Goal: Find specific page/section: Find specific page/section

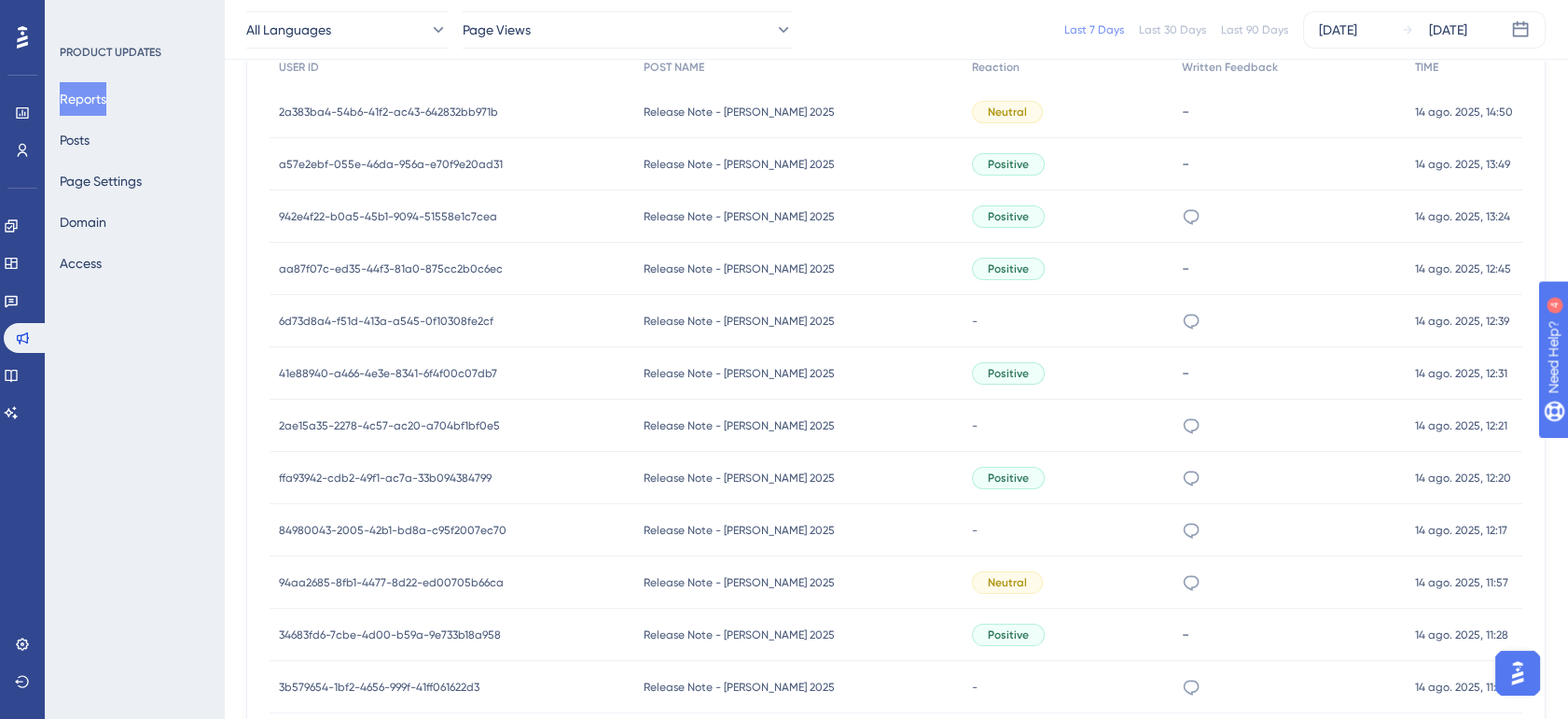
click at [1097, 525] on div "-" at bounding box center [1067, 530] width 209 height 52
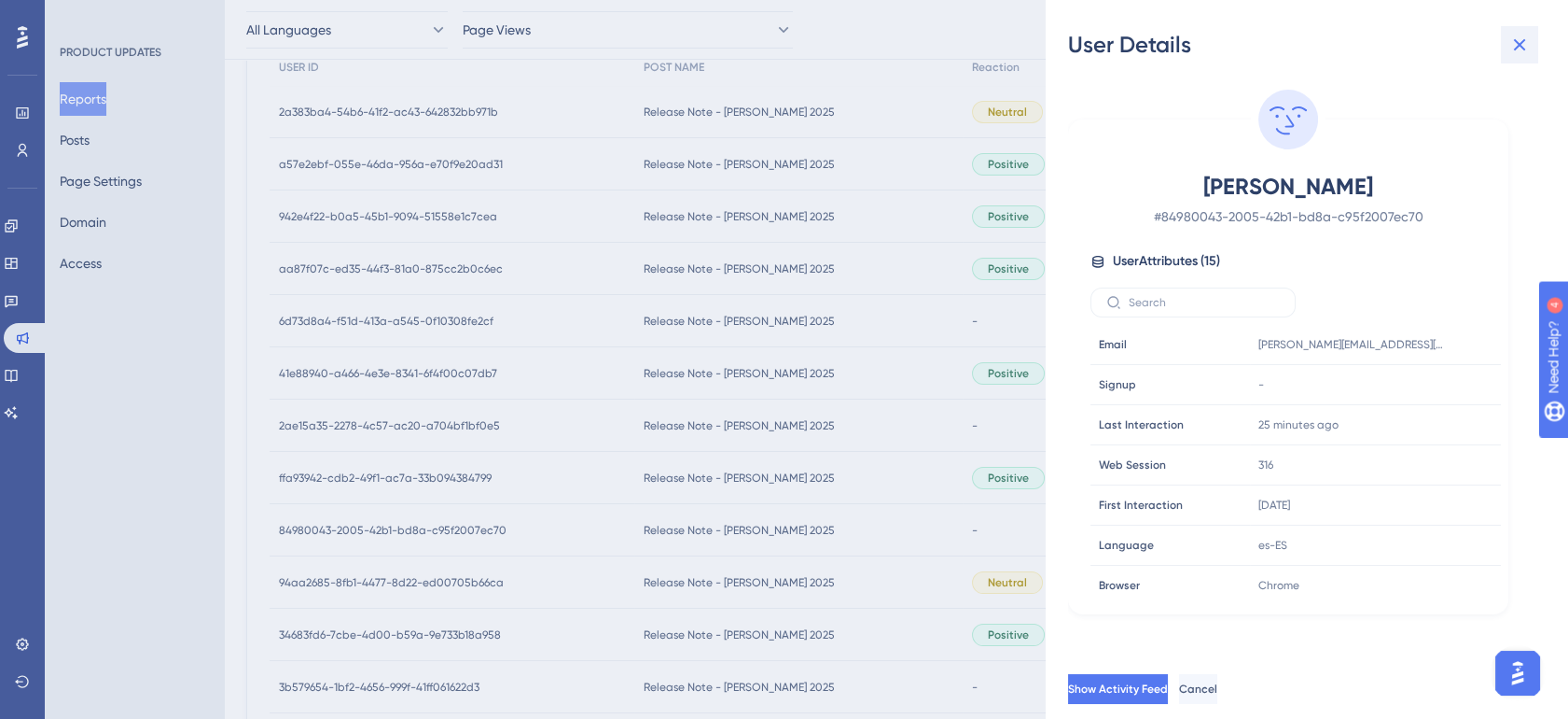
click at [1524, 43] on icon at bounding box center [1519, 44] width 22 height 22
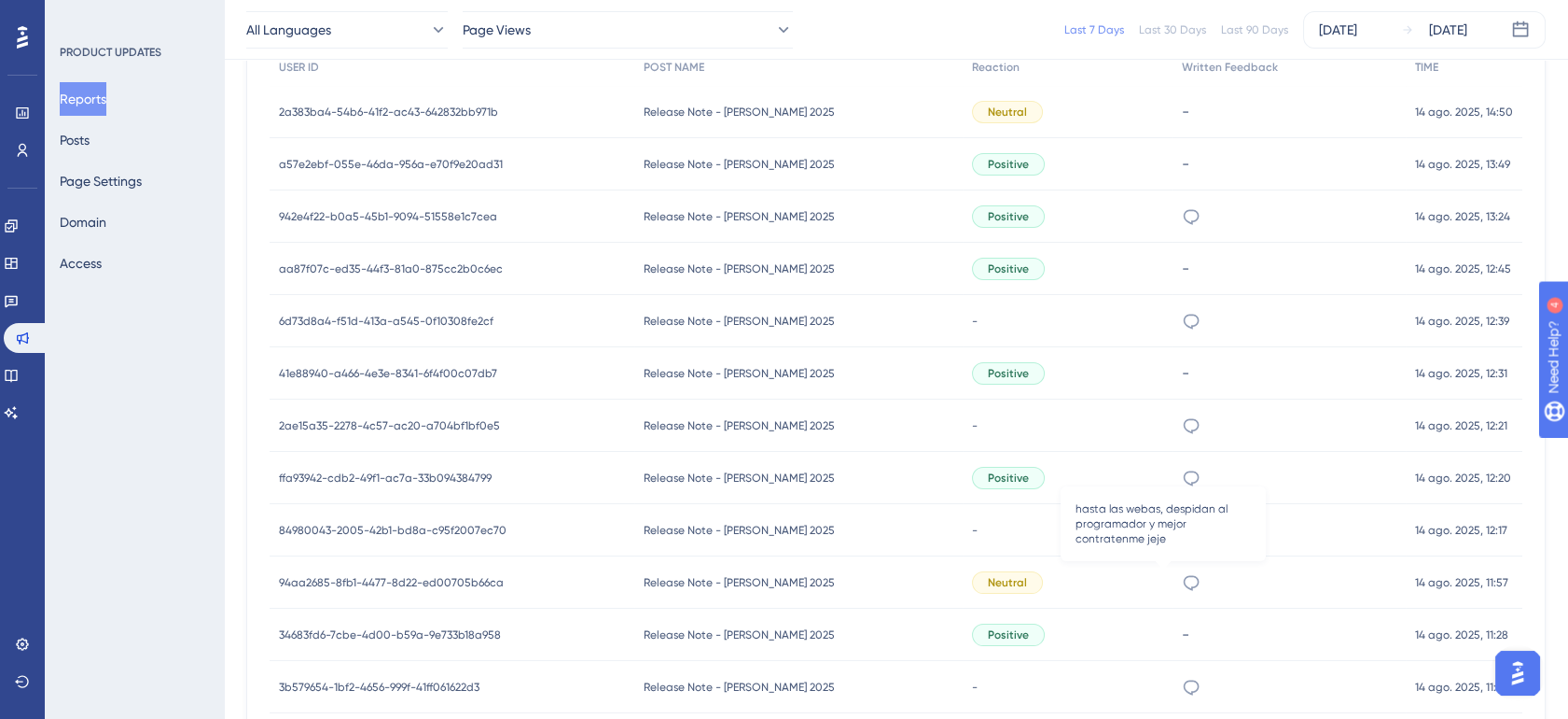
click at [1182, 583] on icon at bounding box center [1190, 582] width 18 height 18
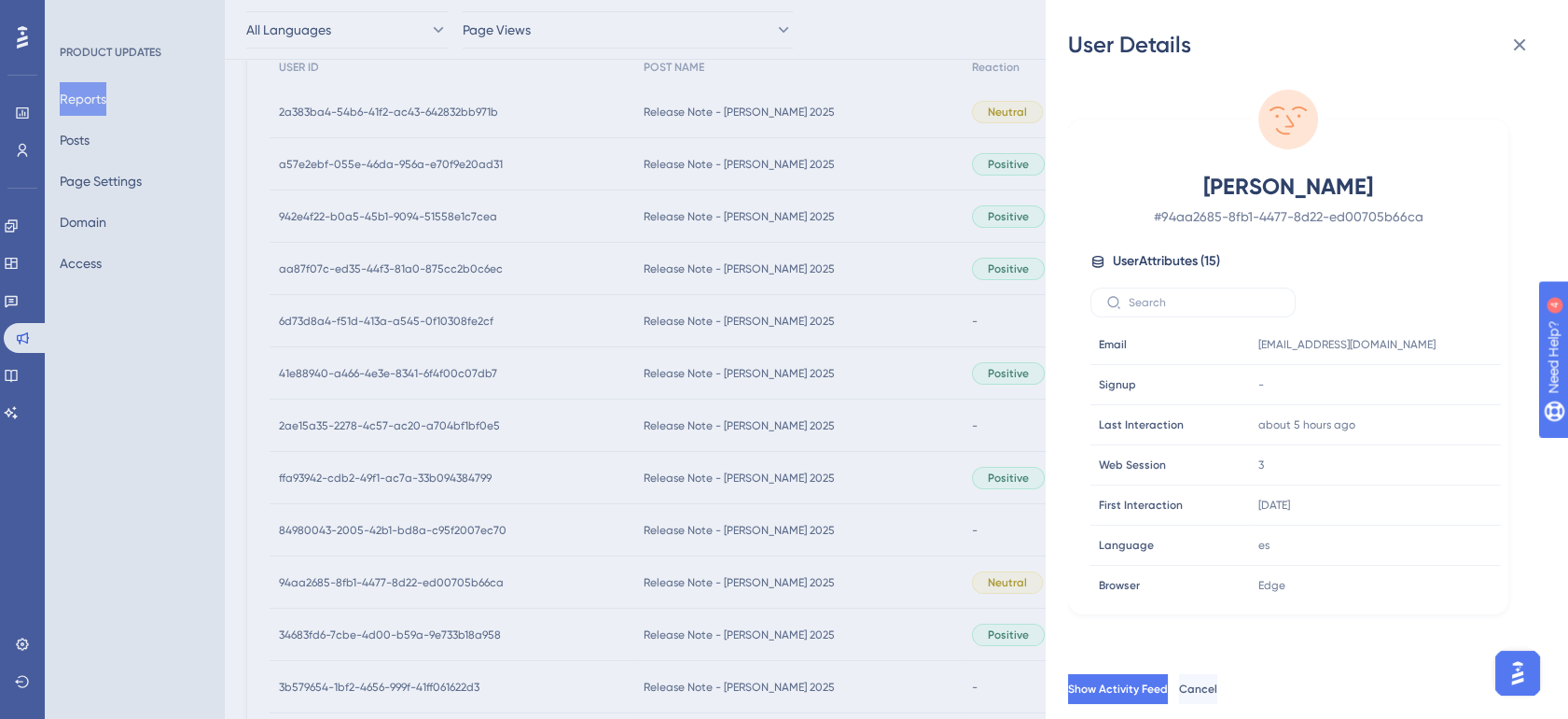
click at [1048, 562] on div "User Details angel gutierrez # 94aa2685-8fb1-4477-8d22-ed00705b66ca User Attrib…" at bounding box center [1307, 360] width 523 height 719
click at [936, 522] on div "User Details angel gutierrez # 94aa2685-8fb1-4477-8d22-ed00705b66ca User Attrib…" at bounding box center [784, 360] width 1568 height 719
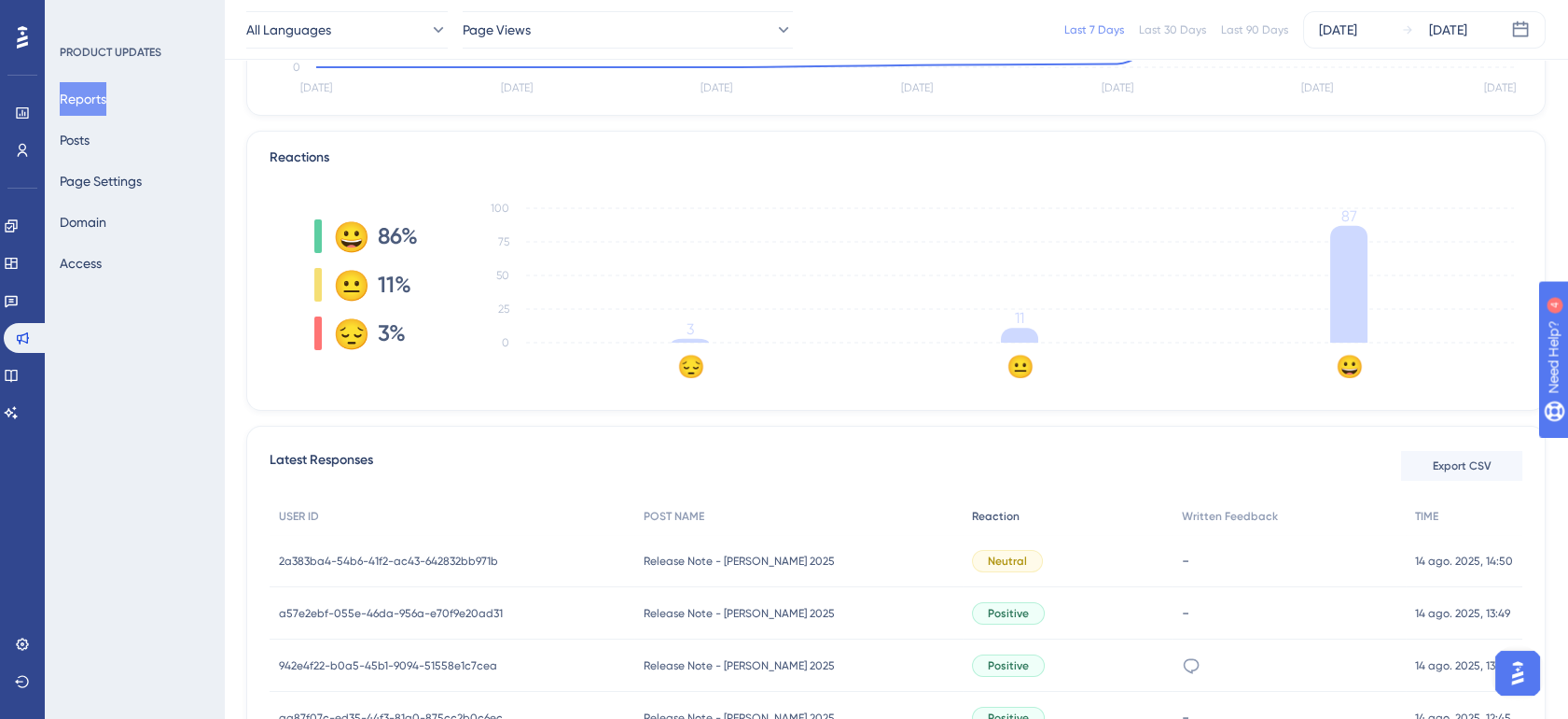
scroll to position [0, 15]
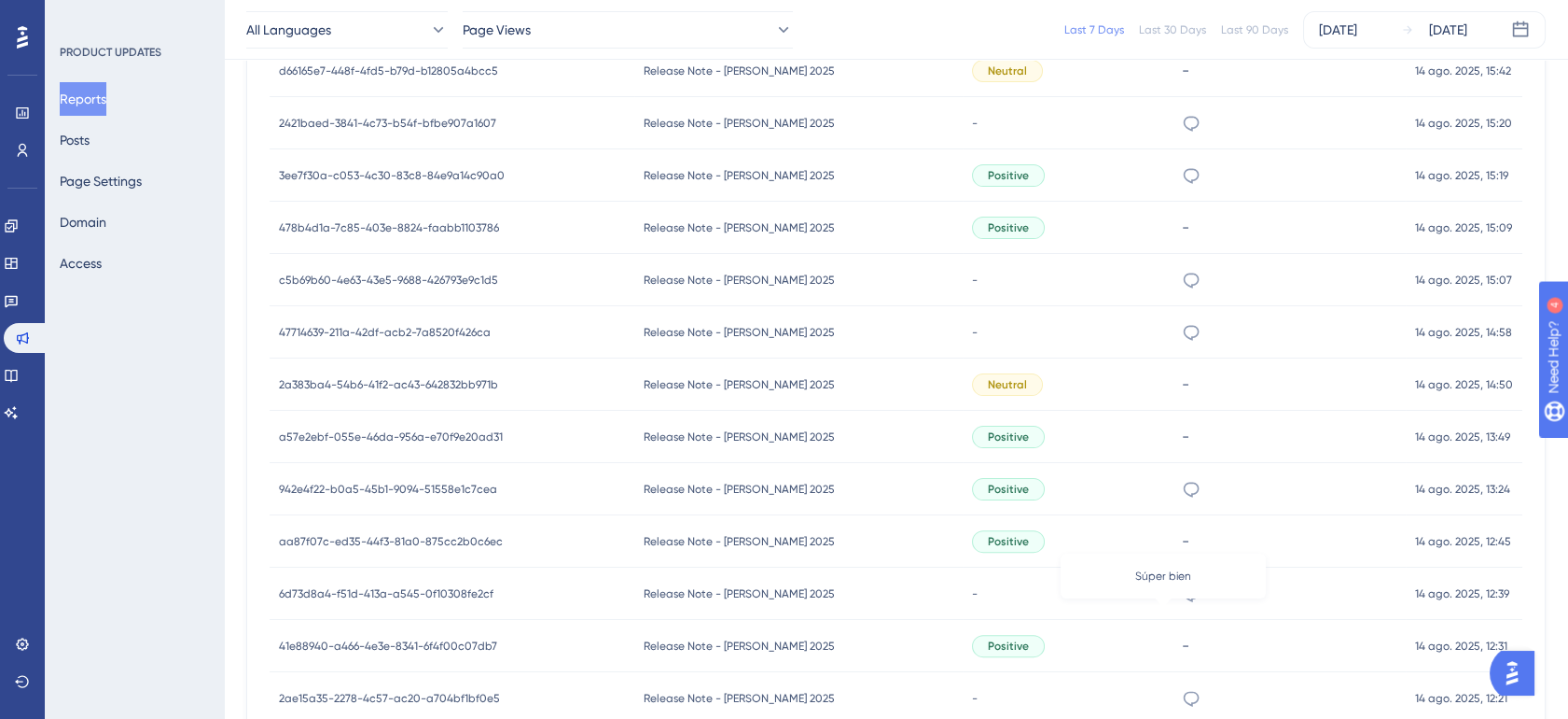
scroll to position [1244, 15]
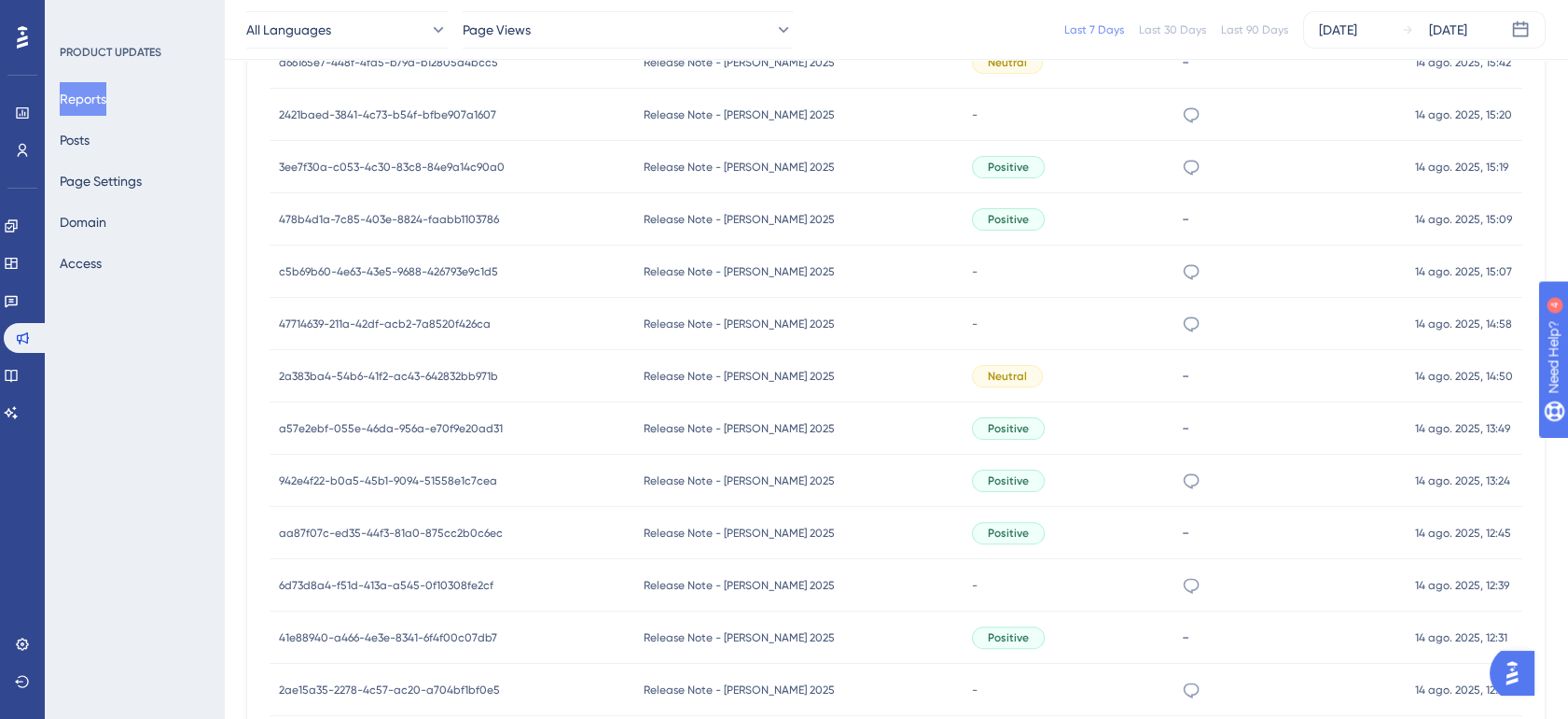
drag, startPoint x: 1162, startPoint y: 641, endPoint x: 1162, endPoint y: 659, distance: 18.0
drag, startPoint x: 1162, startPoint y: 659, endPoint x: 1181, endPoint y: 672, distance: 23.0
click at [1181, 672] on div "." at bounding box center [1288, 689] width 233 height 52
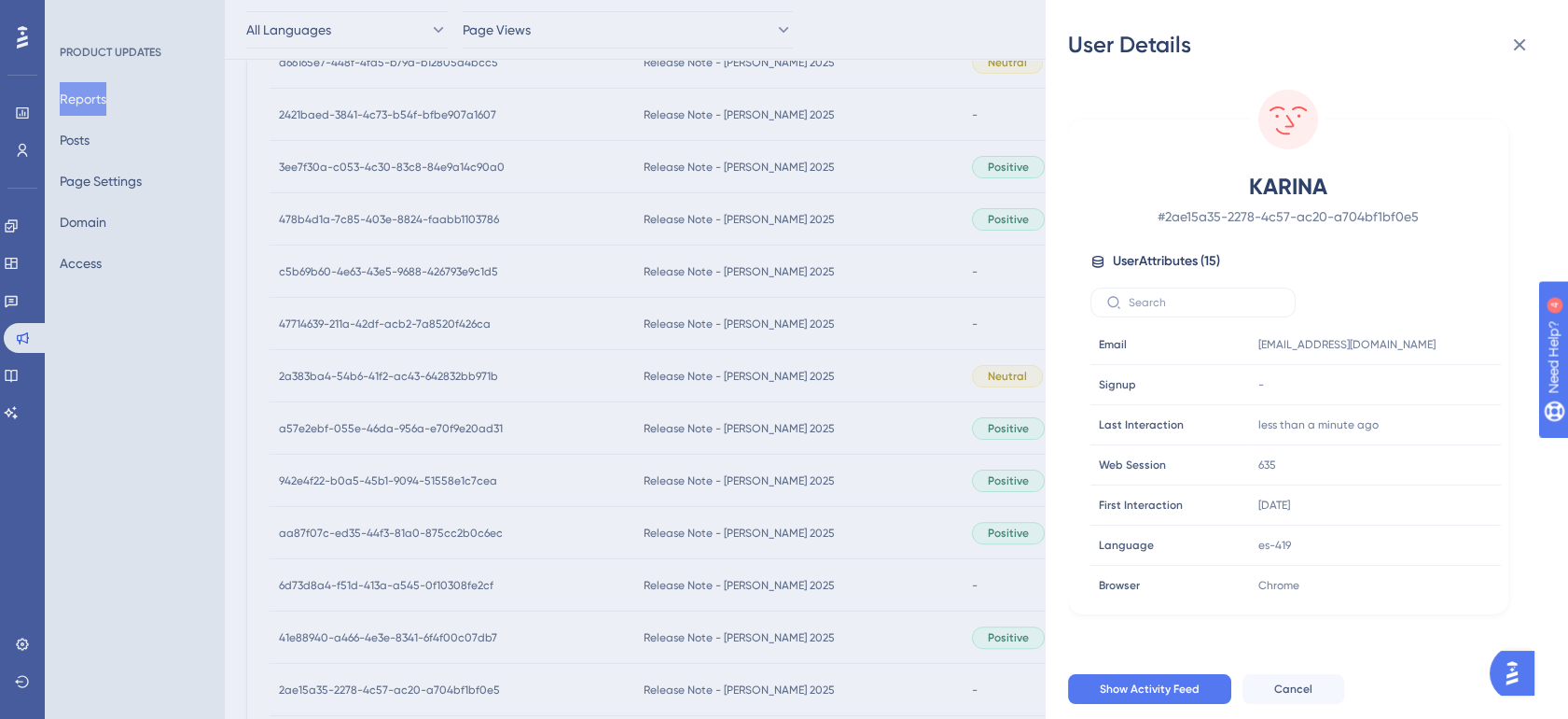
click at [1020, 551] on div "User Details [PERSON_NAME] # 2ae15a35-2278-4c57-ac20-a704bf1bf0e5 User Attribut…" at bounding box center [784, 360] width 1568 height 719
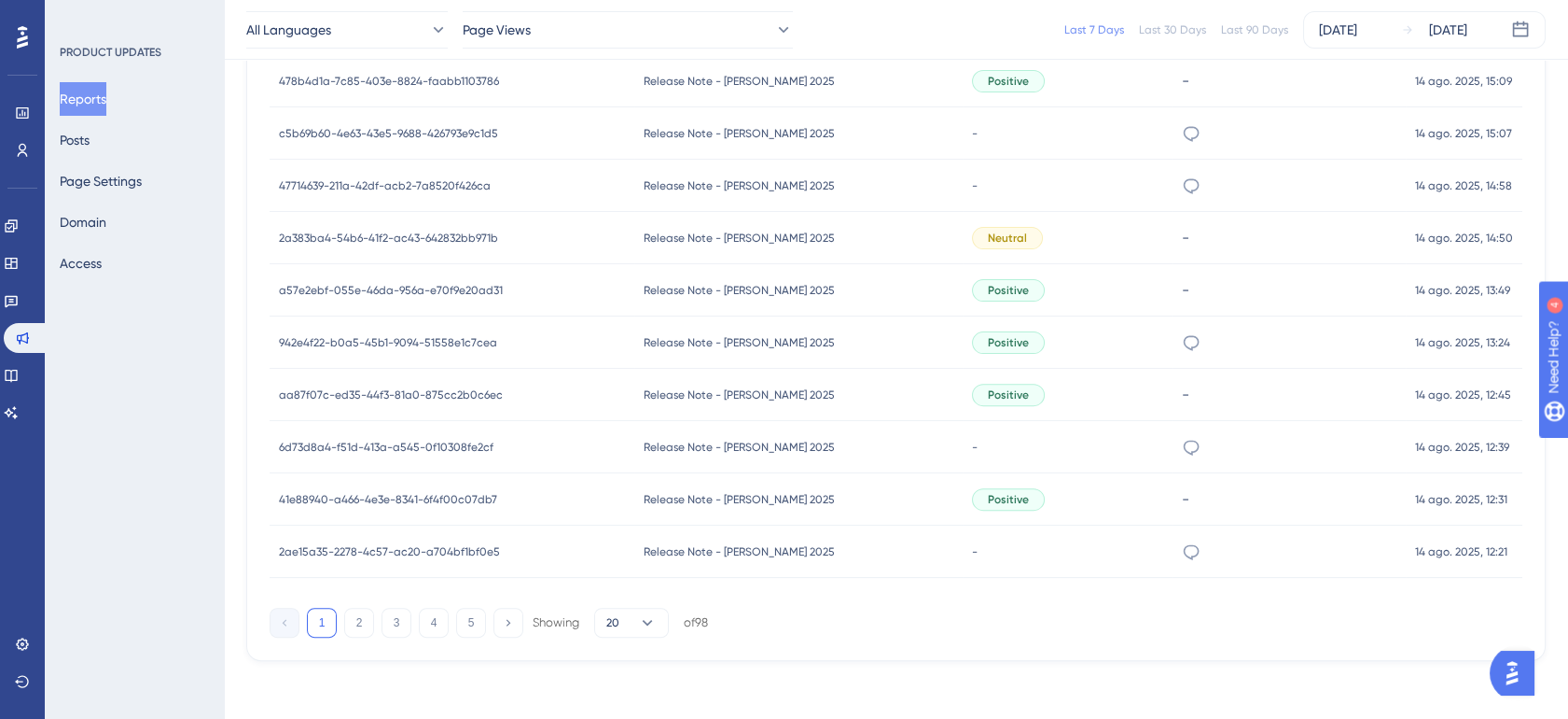
scroll to position [1383, 15]
click at [344, 621] on button "2" at bounding box center [358, 621] width 30 height 30
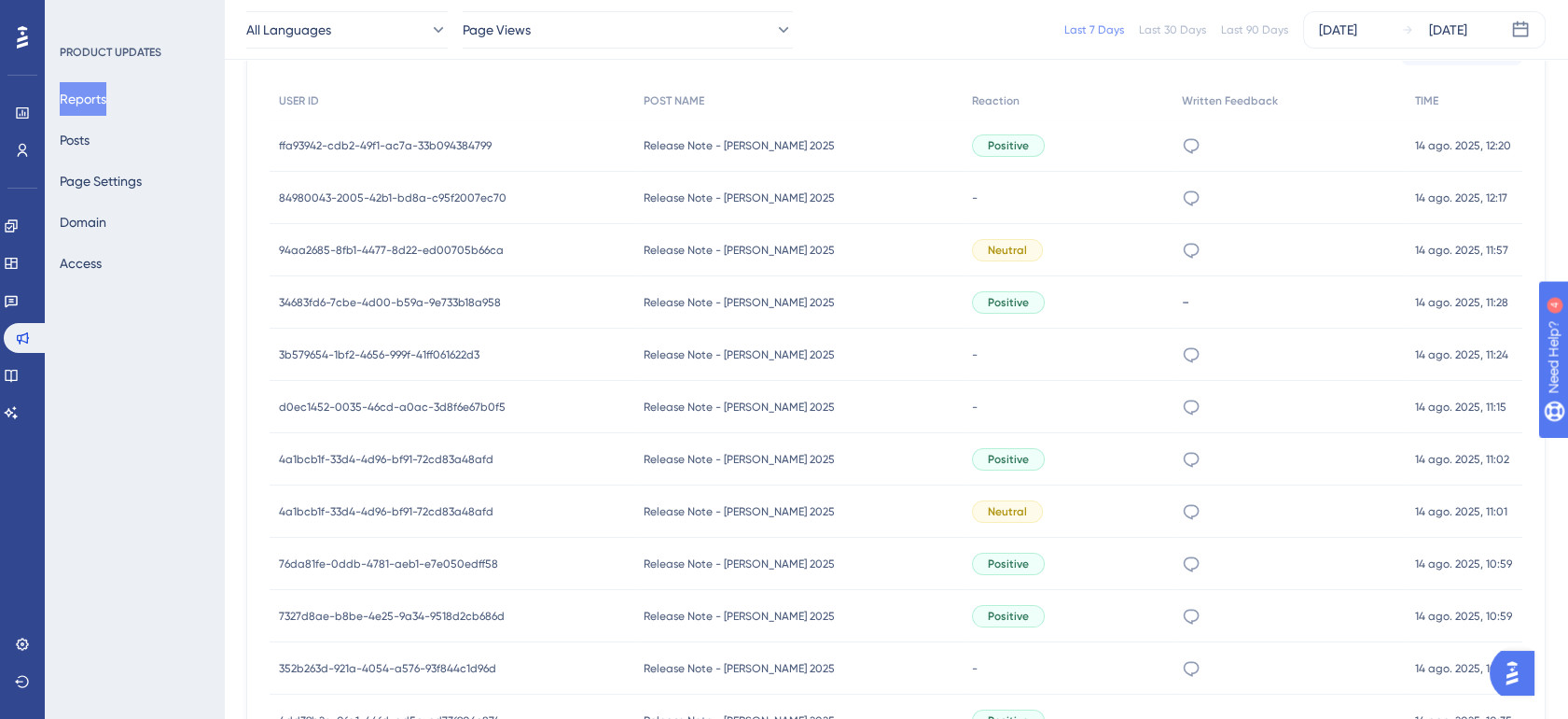
scroll to position [657, 15]
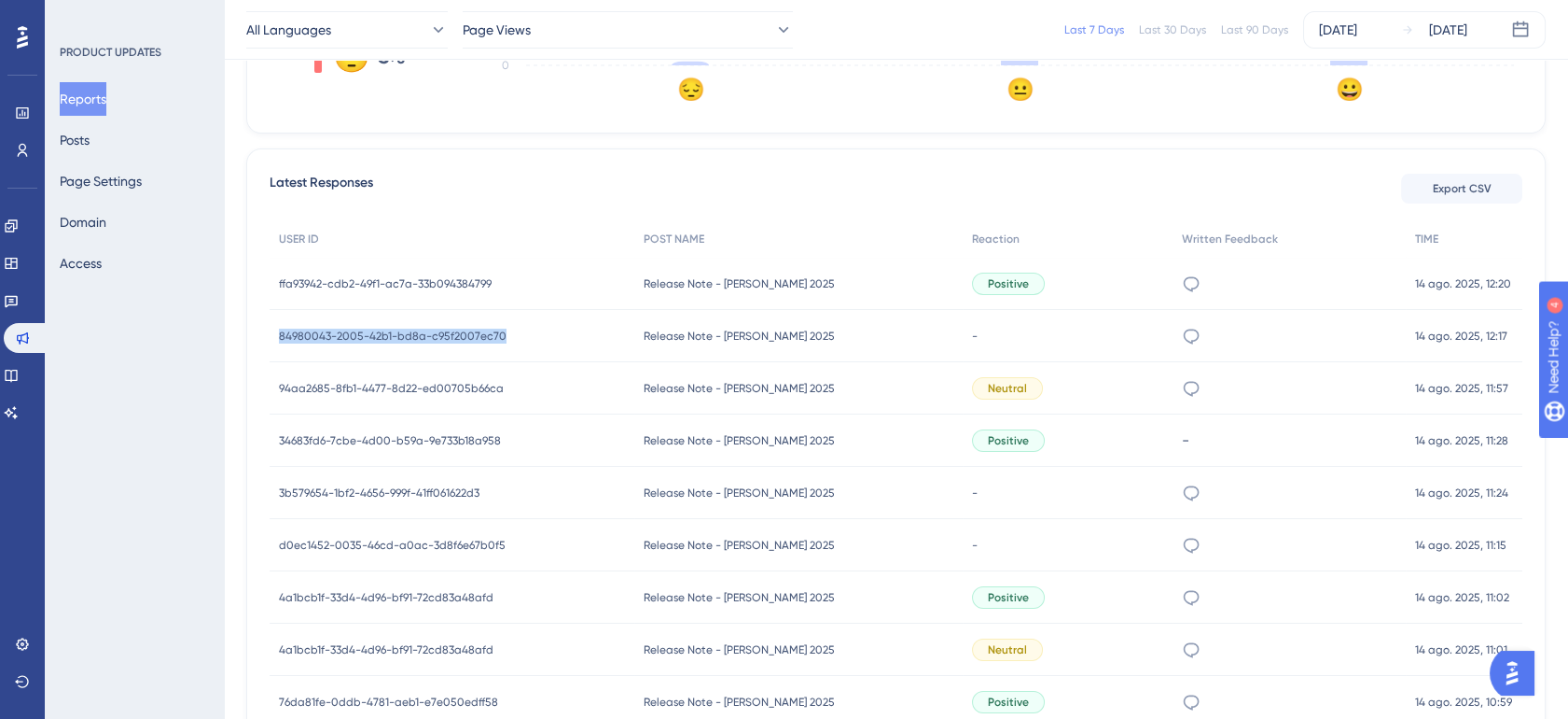
drag, startPoint x: 490, startPoint y: 329, endPoint x: 261, endPoint y: 323, distance: 229.1
click at [270, 323] on div "84980043-2005-42b1-bd8a-c95f2007ec70 84980043-2005-42b1-bd8a-c95f2007ec70" at bounding box center [453, 335] width 365 height 52
copy span "84980043-2005-42b1-bd8a-c95f2007ec70"
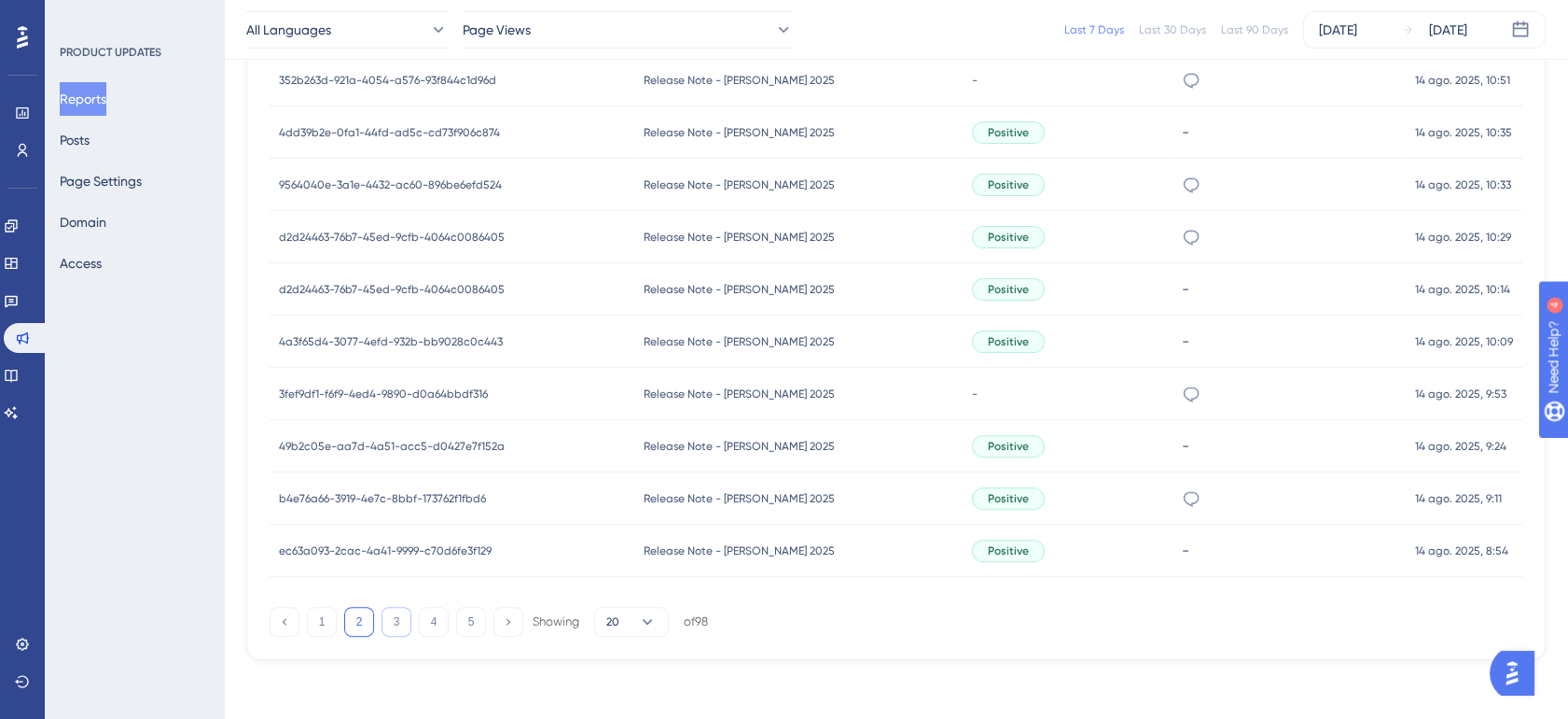
click at [381, 618] on button "3" at bounding box center [396, 621] width 30 height 30
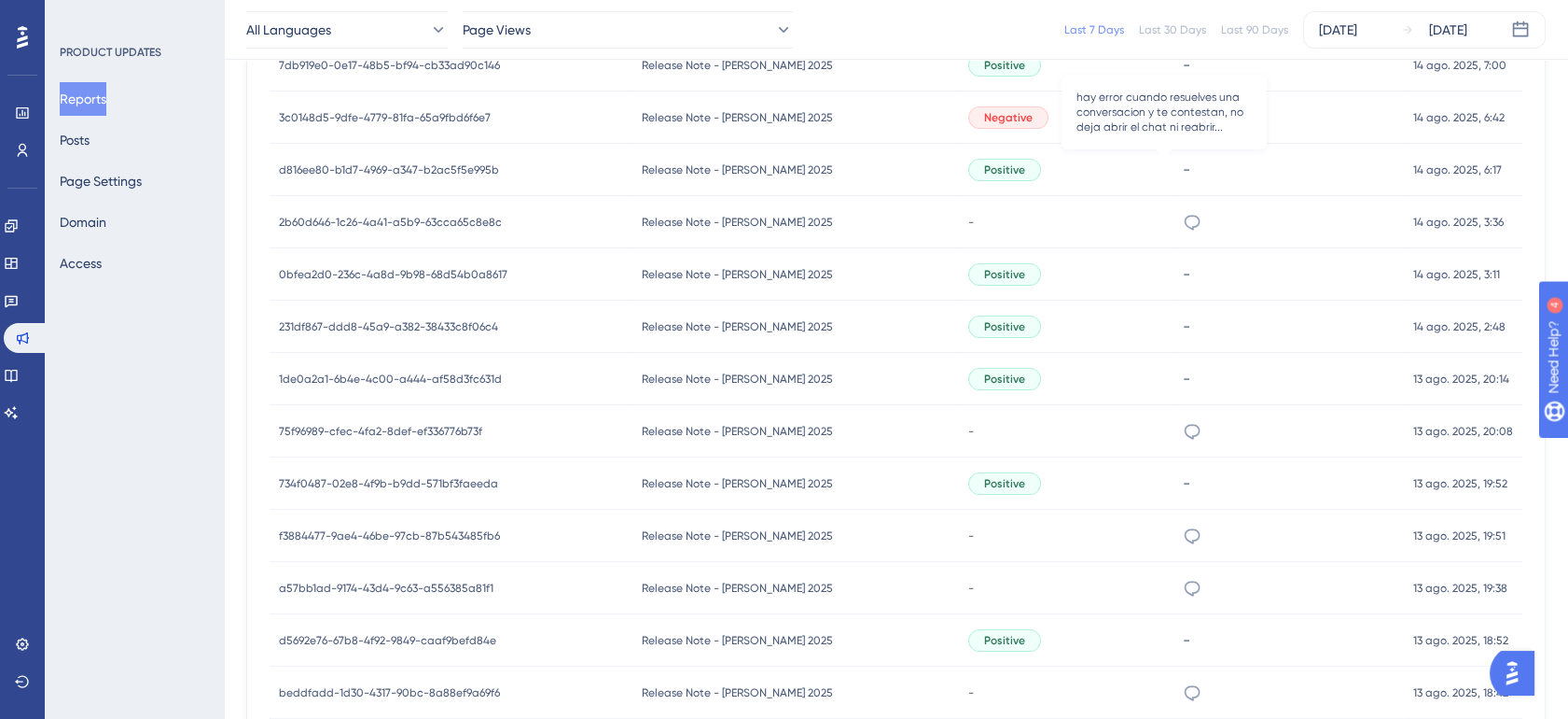
scroll to position [1004, 15]
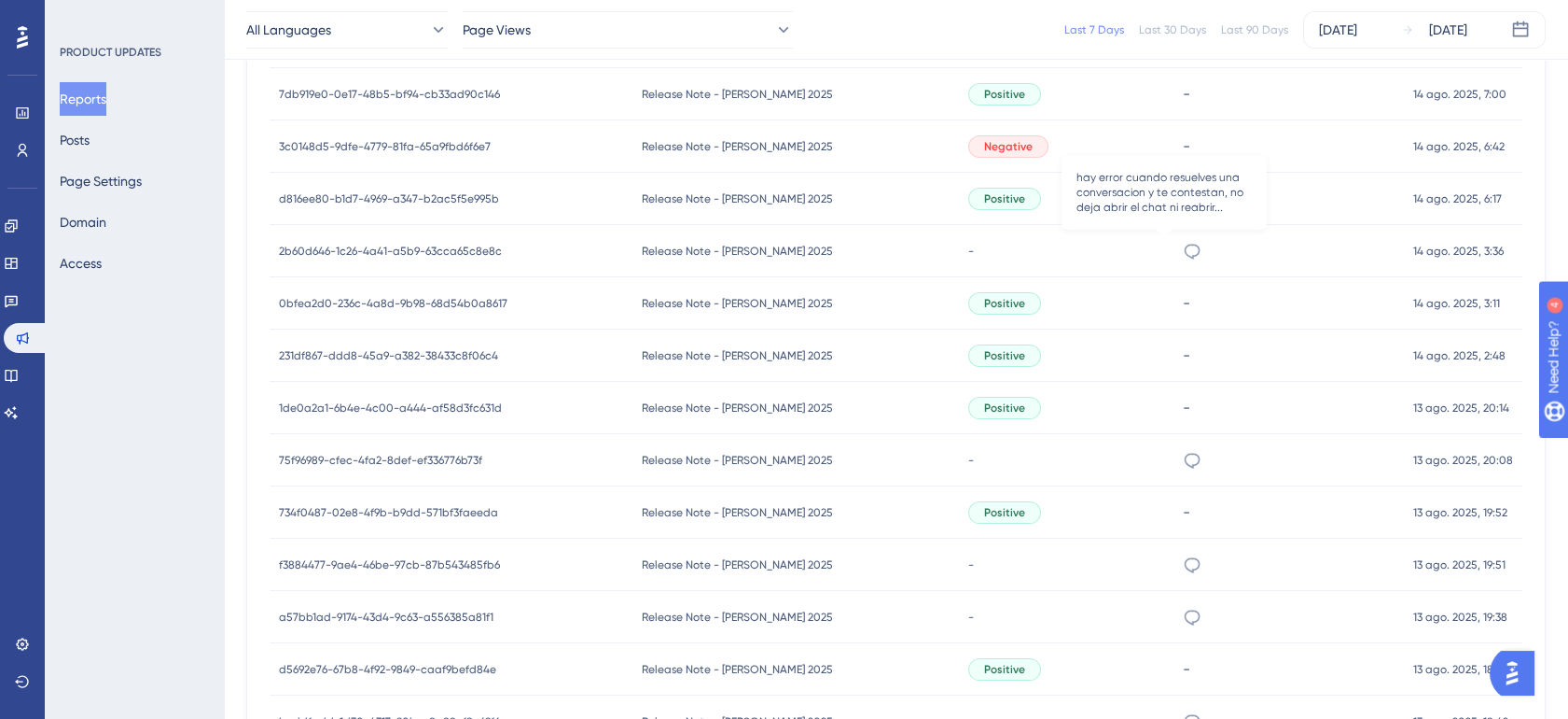
click at [1183, 245] on icon at bounding box center [1191, 250] width 18 height 18
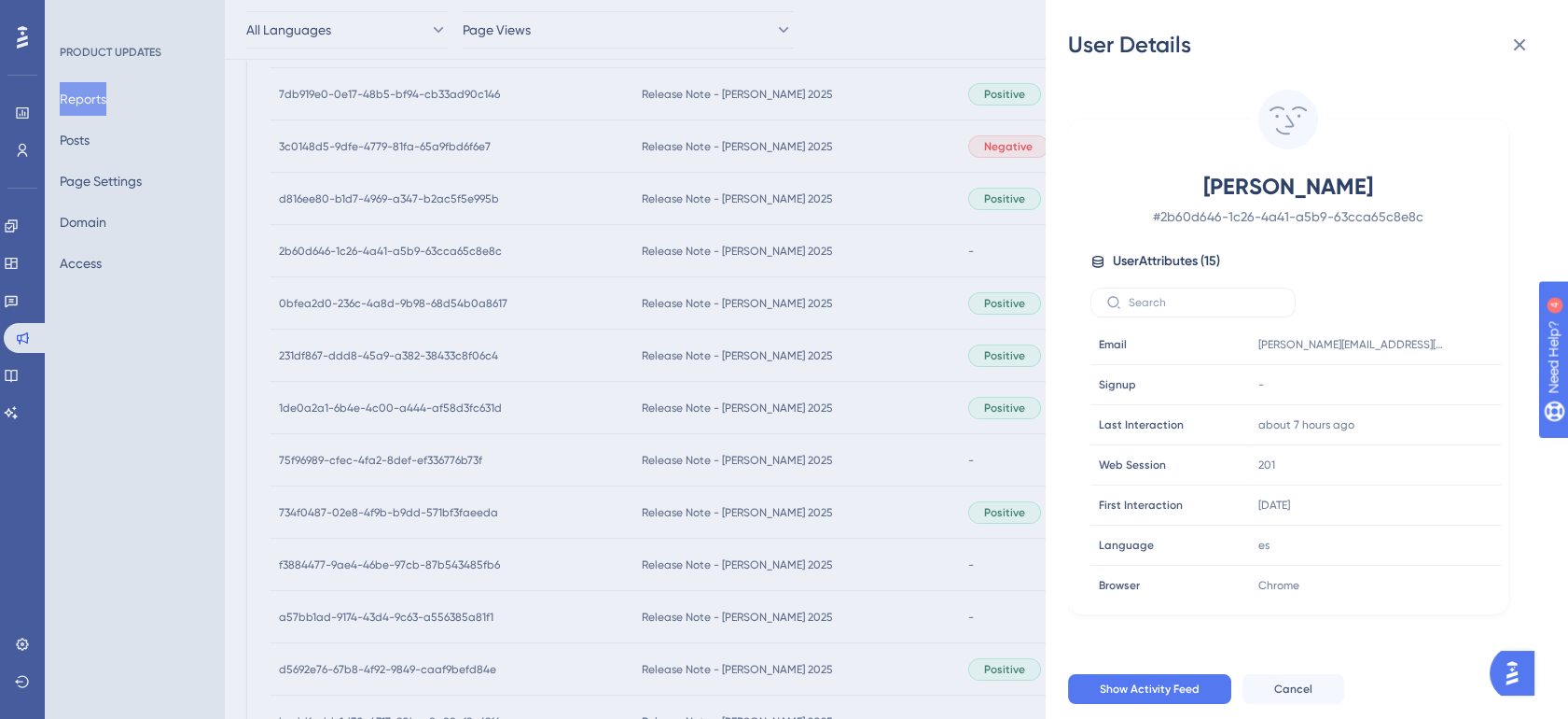
click at [962, 244] on div "User Details [PERSON_NAME] # 2b60d646-1c26-4a41-a5b9-63cca65c8e8c User Attribut…" at bounding box center [784, 360] width 1568 height 719
